Goal: Communication & Community: Answer question/provide support

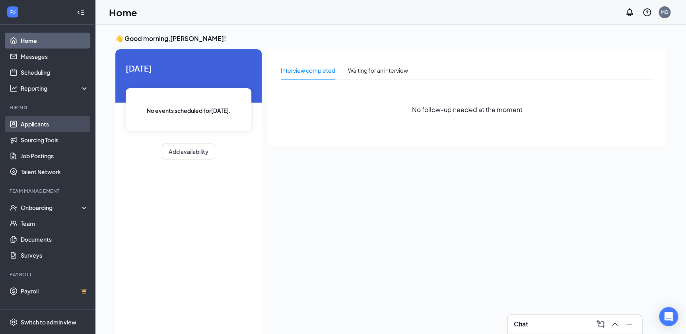
click at [44, 123] on link "Applicants" at bounding box center [55, 124] width 68 height 16
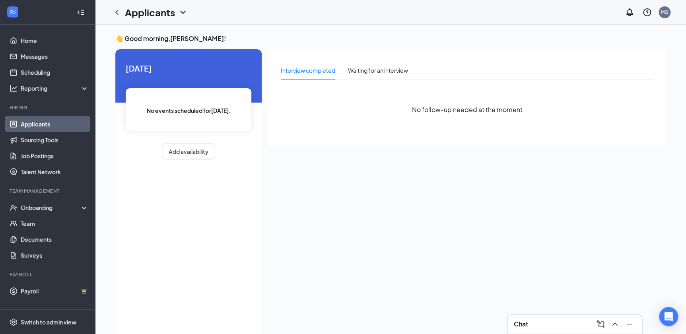
click at [39, 126] on link "Applicants" at bounding box center [55, 124] width 68 height 16
click at [34, 56] on link "Messages" at bounding box center [55, 57] width 68 height 16
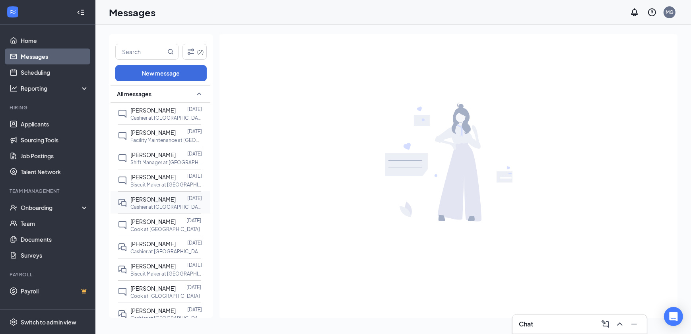
click at [176, 200] on div at bounding box center [182, 199] width 12 height 9
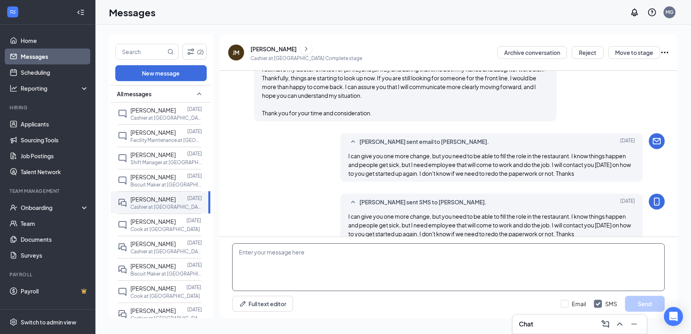
scroll to position [507, 0]
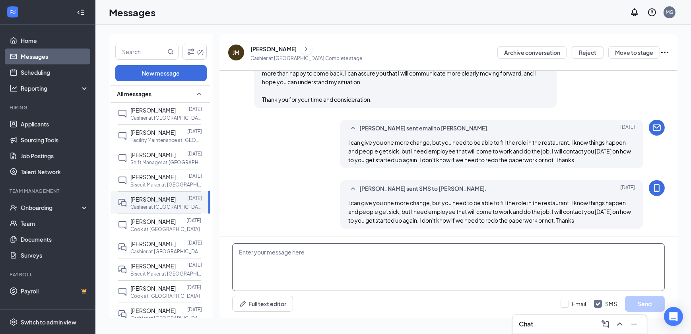
click at [251, 255] on textarea at bounding box center [448, 267] width 433 height 48
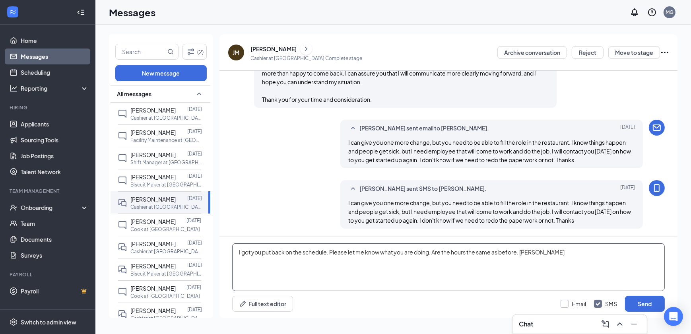
type textarea "I got you put back on the schedule. Please let me know what you are doing. Are …"
click at [568, 303] on input "Email" at bounding box center [573, 304] width 25 height 8
checkbox input "true"
click at [649, 301] on button "Send" at bounding box center [645, 304] width 40 height 16
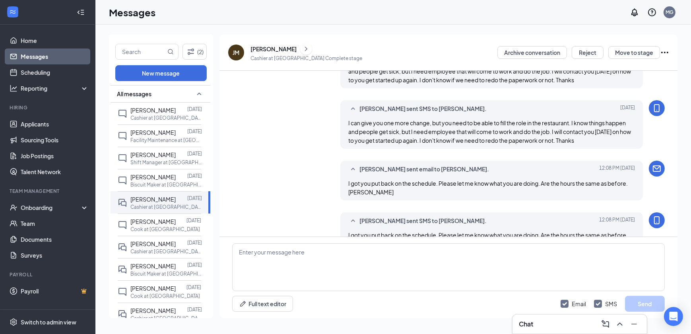
scroll to position [611, 0]
